Goal: Task Accomplishment & Management: Use online tool/utility

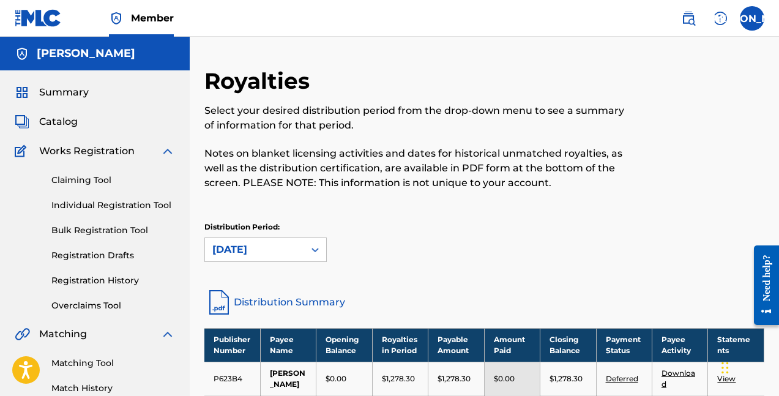
click at [73, 120] on span "Catalog" at bounding box center [58, 121] width 39 height 15
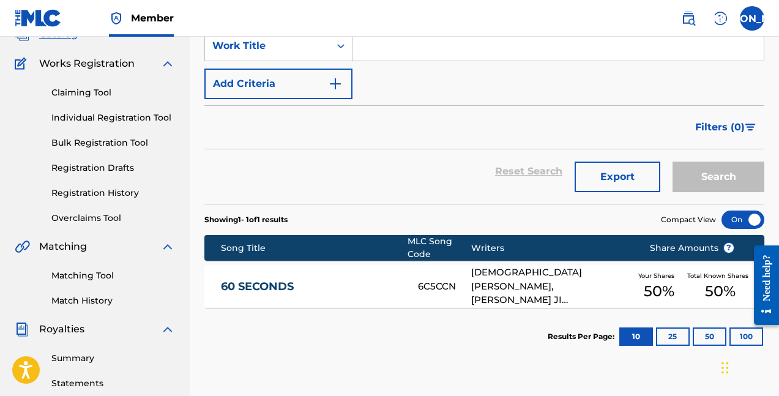
scroll to position [142, 0]
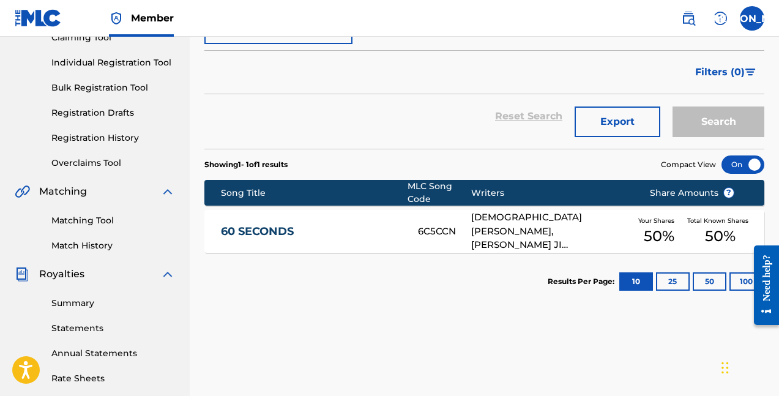
click at [679, 272] on div "Results Per Page: 10 25 50 100" at bounding box center [655, 281] width 216 height 57
click at [670, 276] on button "25" at bounding box center [673, 281] width 34 height 18
click at [640, 286] on button "10" at bounding box center [636, 281] width 34 height 18
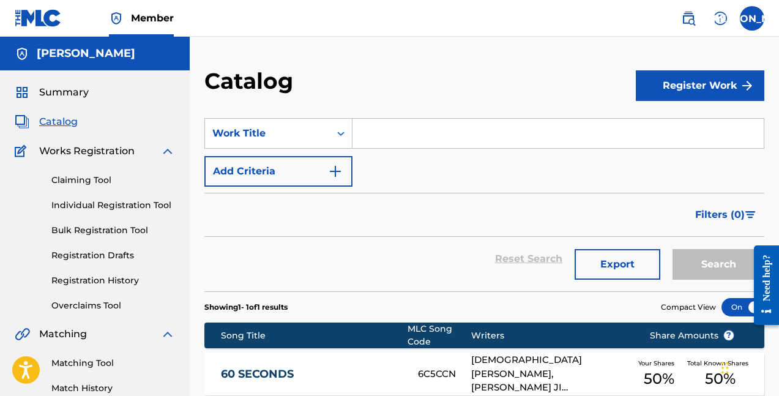
scroll to position [13, 0]
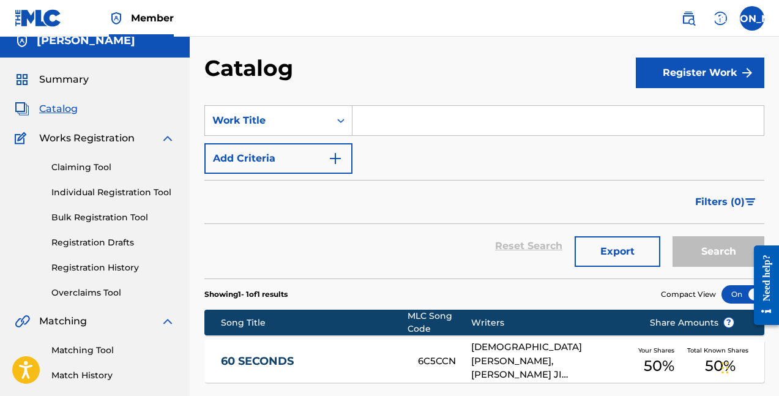
click at [73, 86] on span "Summary" at bounding box center [64, 79] width 50 height 15
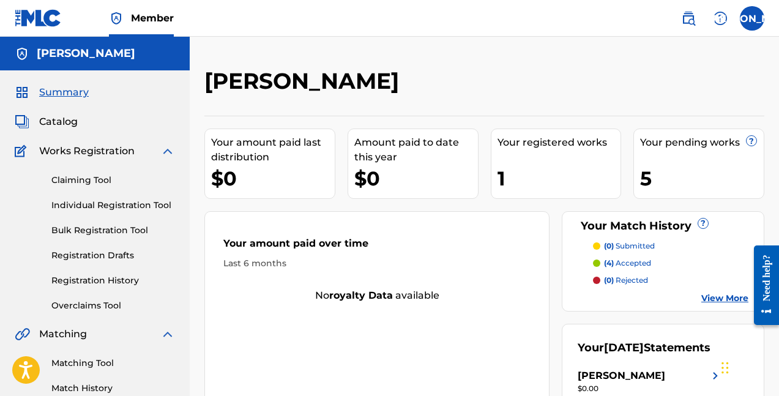
click at [100, 179] on link "Claiming Tool" at bounding box center [113, 180] width 124 height 13
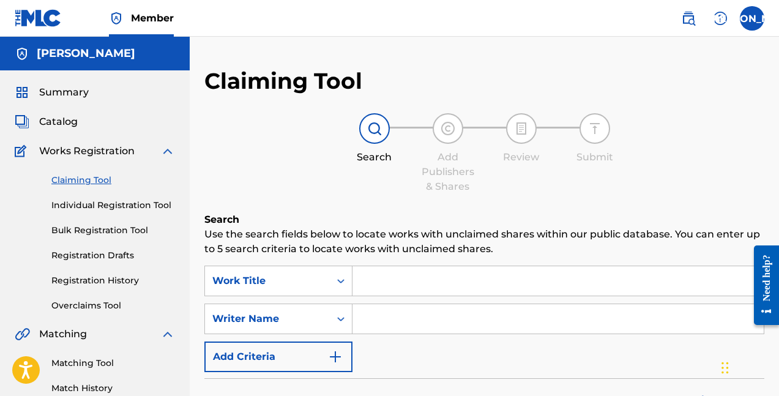
click at [76, 201] on link "Individual Registration Tool" at bounding box center [113, 205] width 124 height 13
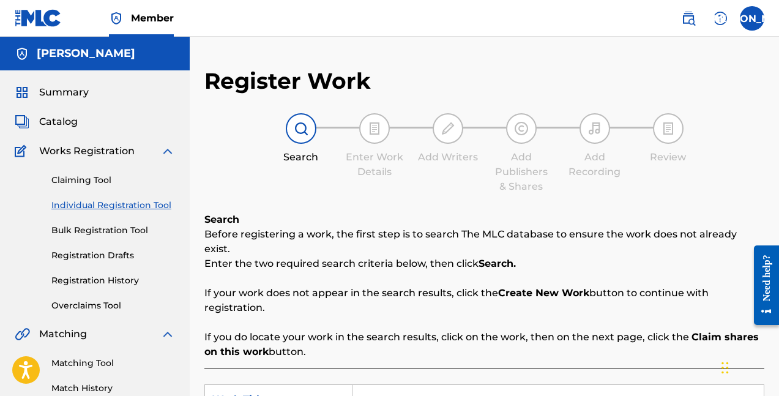
click at [67, 102] on div "Summary Catalog Works Registration Claiming Tool Individual Registration Tool B…" at bounding box center [95, 384] width 190 height 629
click at [67, 96] on span "Summary" at bounding box center [64, 92] width 50 height 15
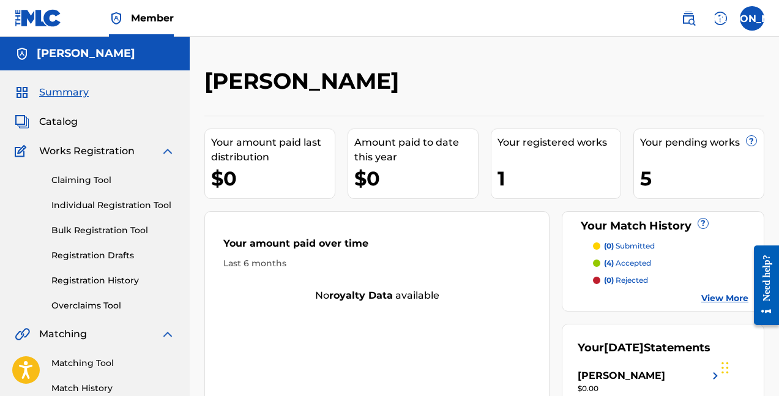
click at [73, 94] on span "Summary" at bounding box center [64, 92] width 50 height 15
click at [89, 200] on link "Individual Registration Tool" at bounding box center [113, 205] width 124 height 13
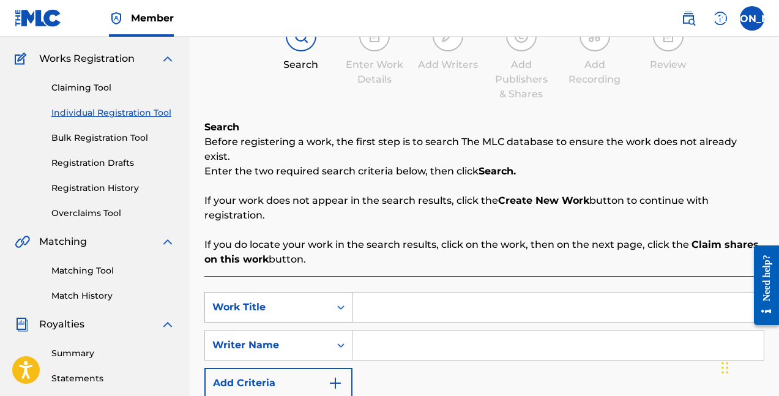
scroll to position [105, 0]
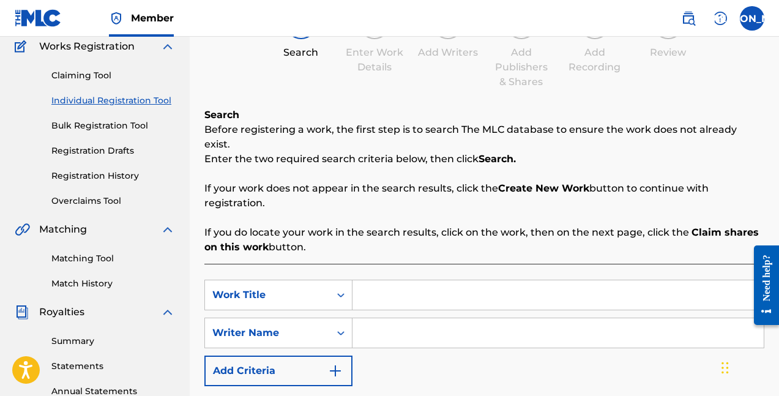
click at [379, 280] on input "Search Form" at bounding box center [557, 294] width 411 height 29
click at [387, 318] on input "Search Form" at bounding box center [557, 332] width 411 height 29
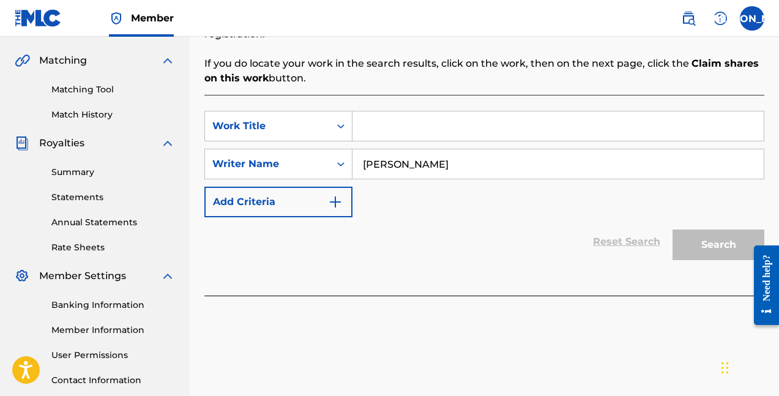
scroll to position [264, 0]
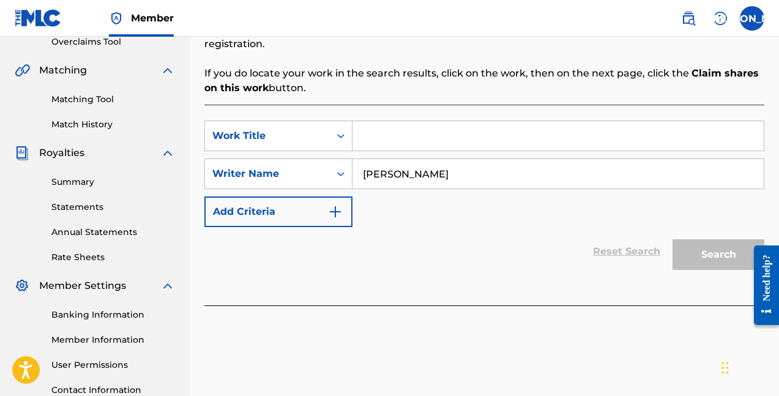
type input "[PERSON_NAME]"
click at [390, 122] on input "Search Form" at bounding box center [557, 135] width 411 height 29
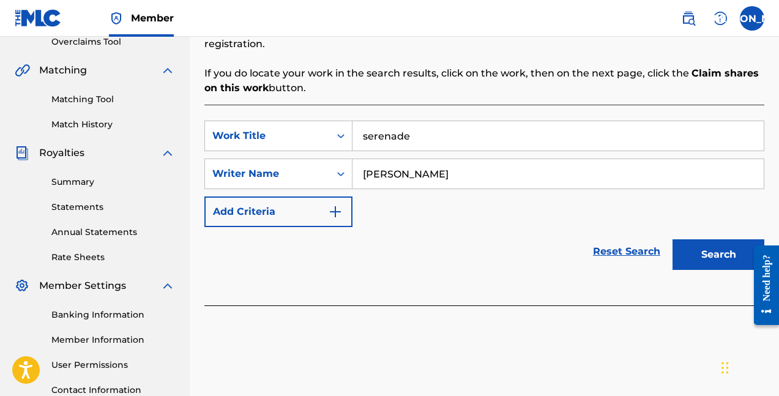
drag, startPoint x: 390, startPoint y: 122, endPoint x: 706, endPoint y: 224, distance: 332.9
click at [706, 227] on div "Search" at bounding box center [715, 251] width 98 height 49
click at [706, 239] on button "Search" at bounding box center [718, 254] width 92 height 31
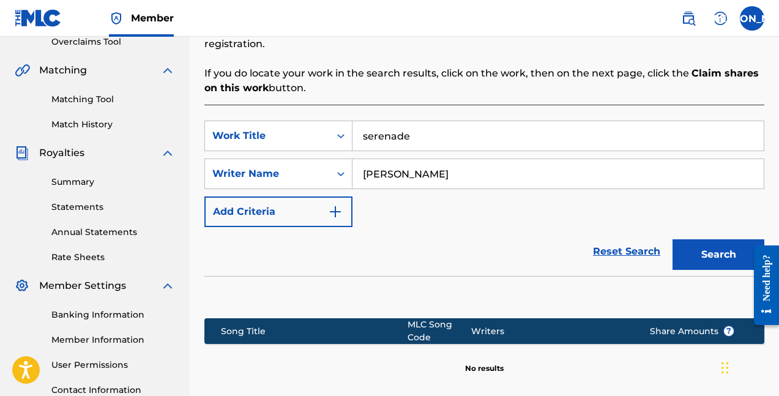
click at [375, 127] on input "serenade" at bounding box center [557, 135] width 411 height 29
drag, startPoint x: 375, startPoint y: 127, endPoint x: 373, endPoint y: 117, distance: 10.6
click at [373, 121] on input "serenade" at bounding box center [557, 135] width 411 height 29
click at [396, 121] on input "sirenade" at bounding box center [557, 135] width 411 height 29
type input "sirenade"
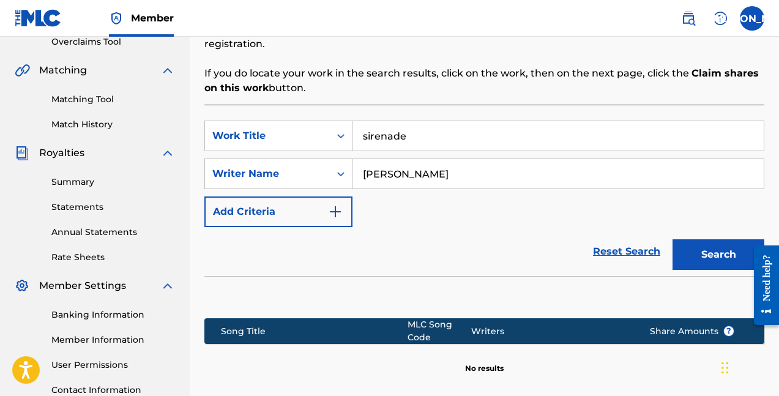
click at [735, 243] on button "Search" at bounding box center [718, 254] width 92 height 31
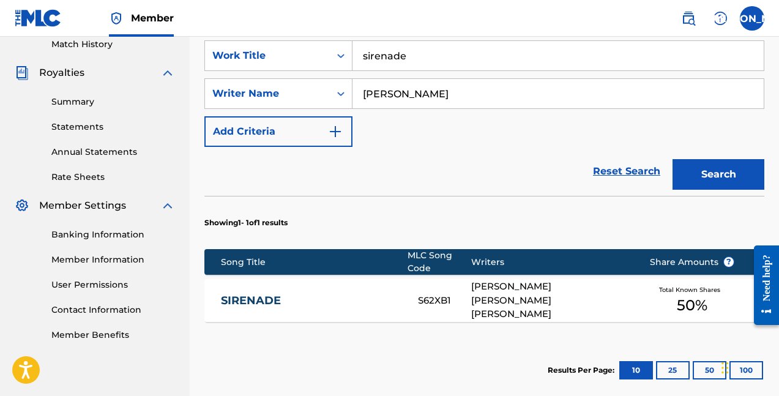
scroll to position [379, 0]
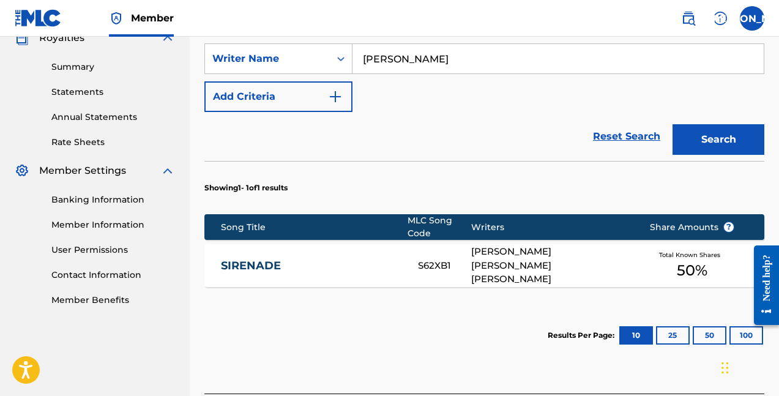
click at [243, 259] on link "SIRENADE" at bounding box center [311, 266] width 180 height 14
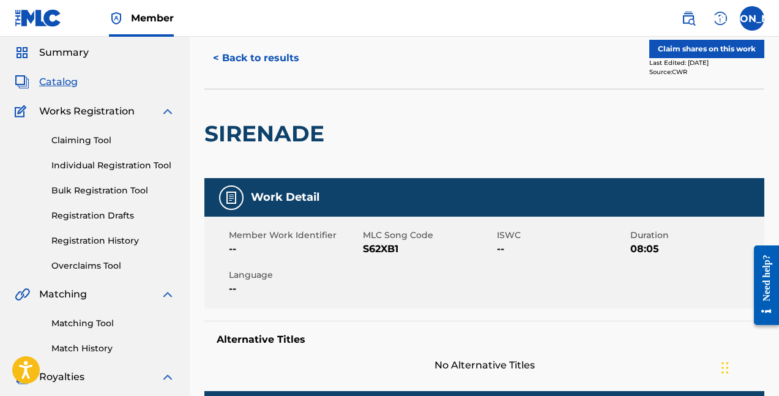
scroll to position [40, 0]
click at [105, 236] on link "Registration History" at bounding box center [113, 240] width 124 height 13
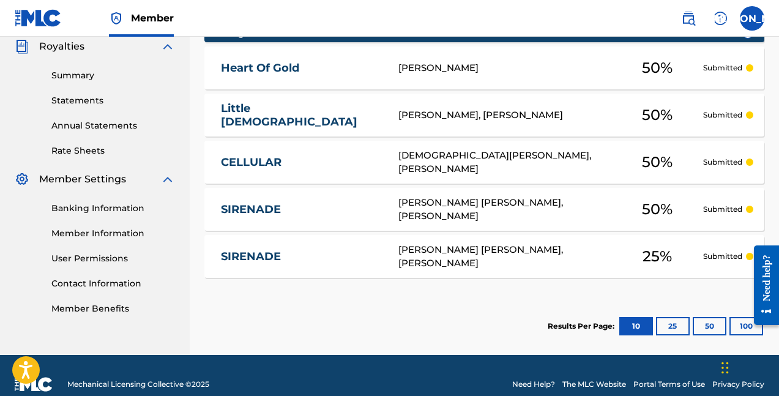
scroll to position [371, 0]
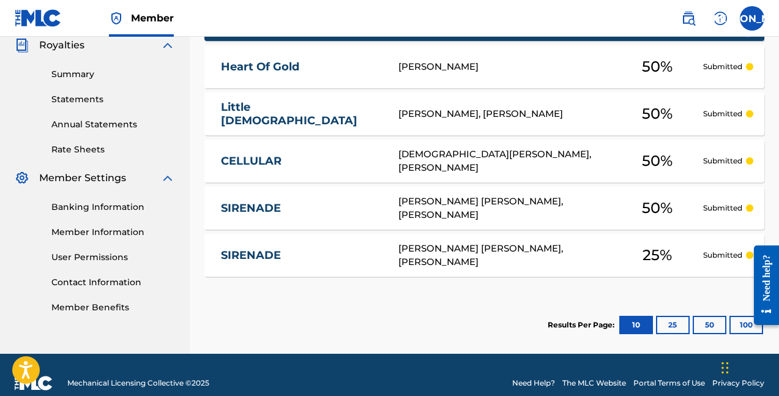
click at [272, 66] on link "Heart Of Gold" at bounding box center [301, 67] width 161 height 14
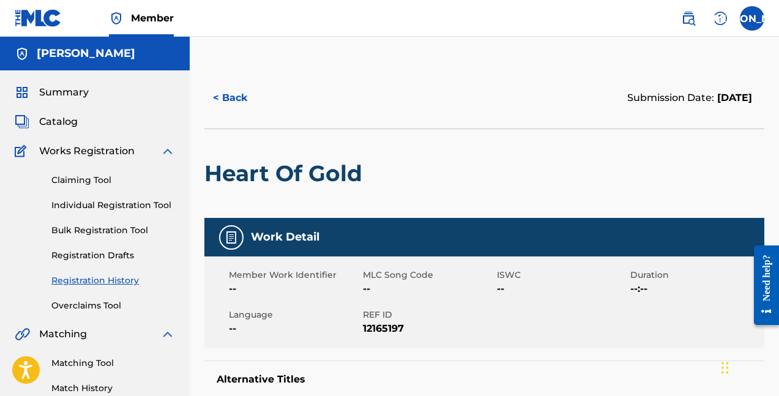
click at [226, 100] on button "< Back" at bounding box center [240, 98] width 73 height 31
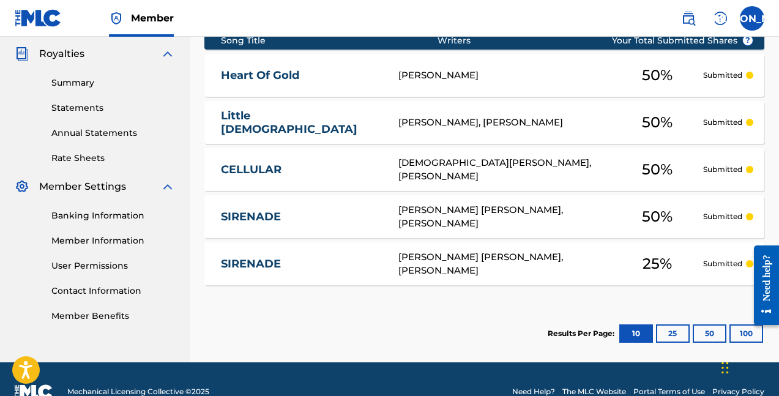
scroll to position [366, 0]
